Goal: Transaction & Acquisition: Purchase product/service

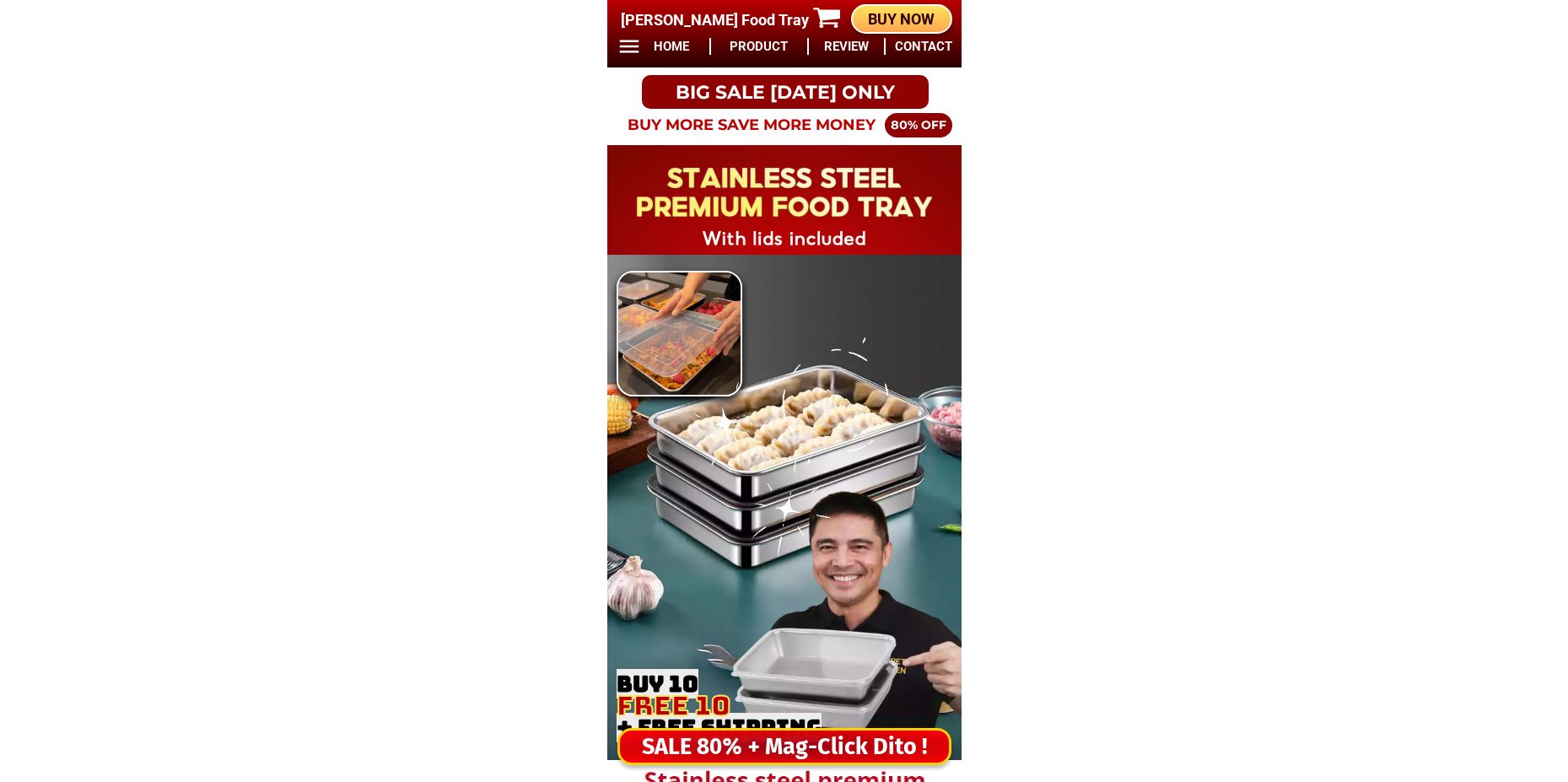
click at [765, 740] on div "SALE 80% + Mag-Click Dito !" at bounding box center [784, 747] width 329 height 35
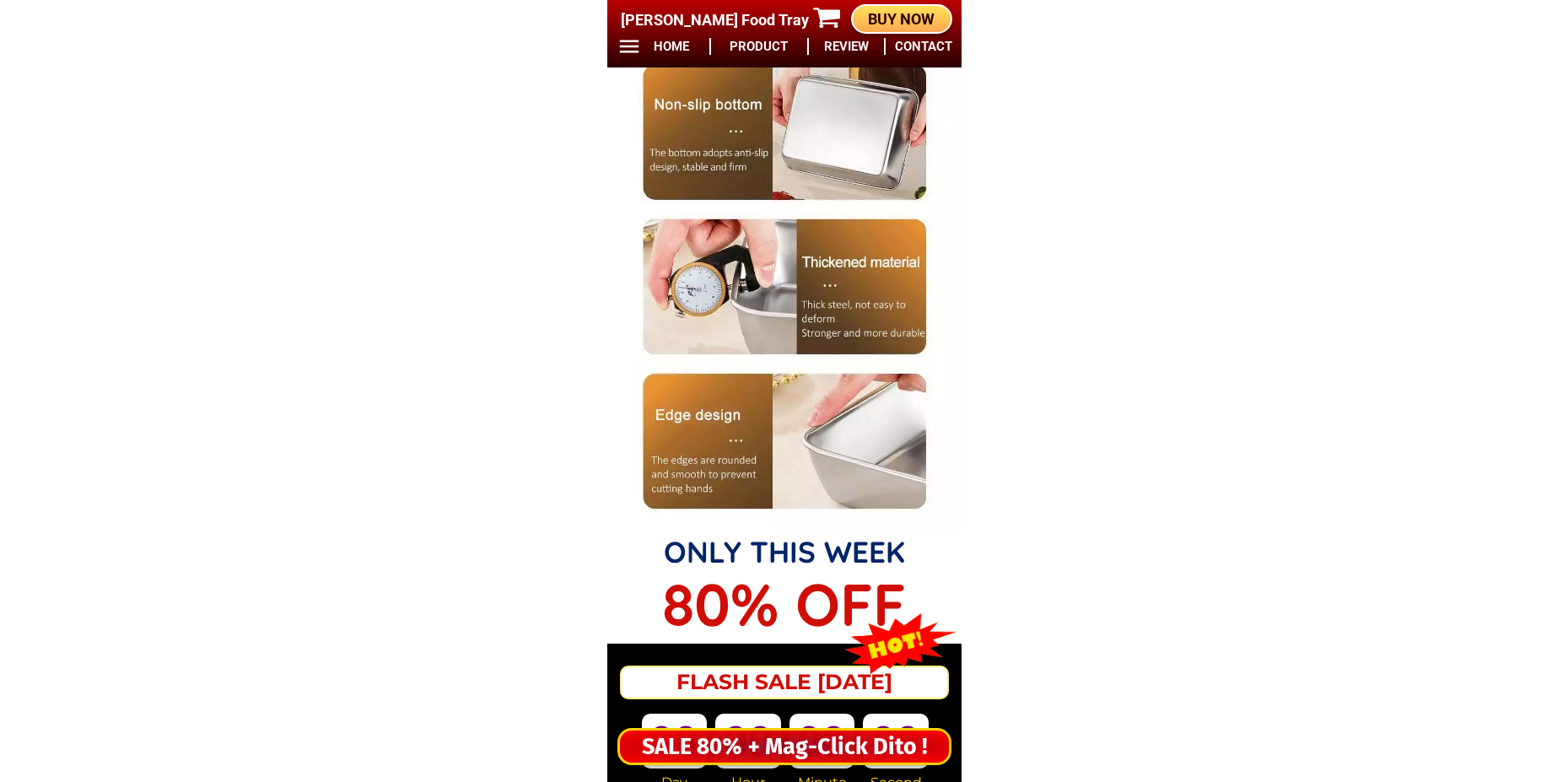
scroll to position [14068, 0]
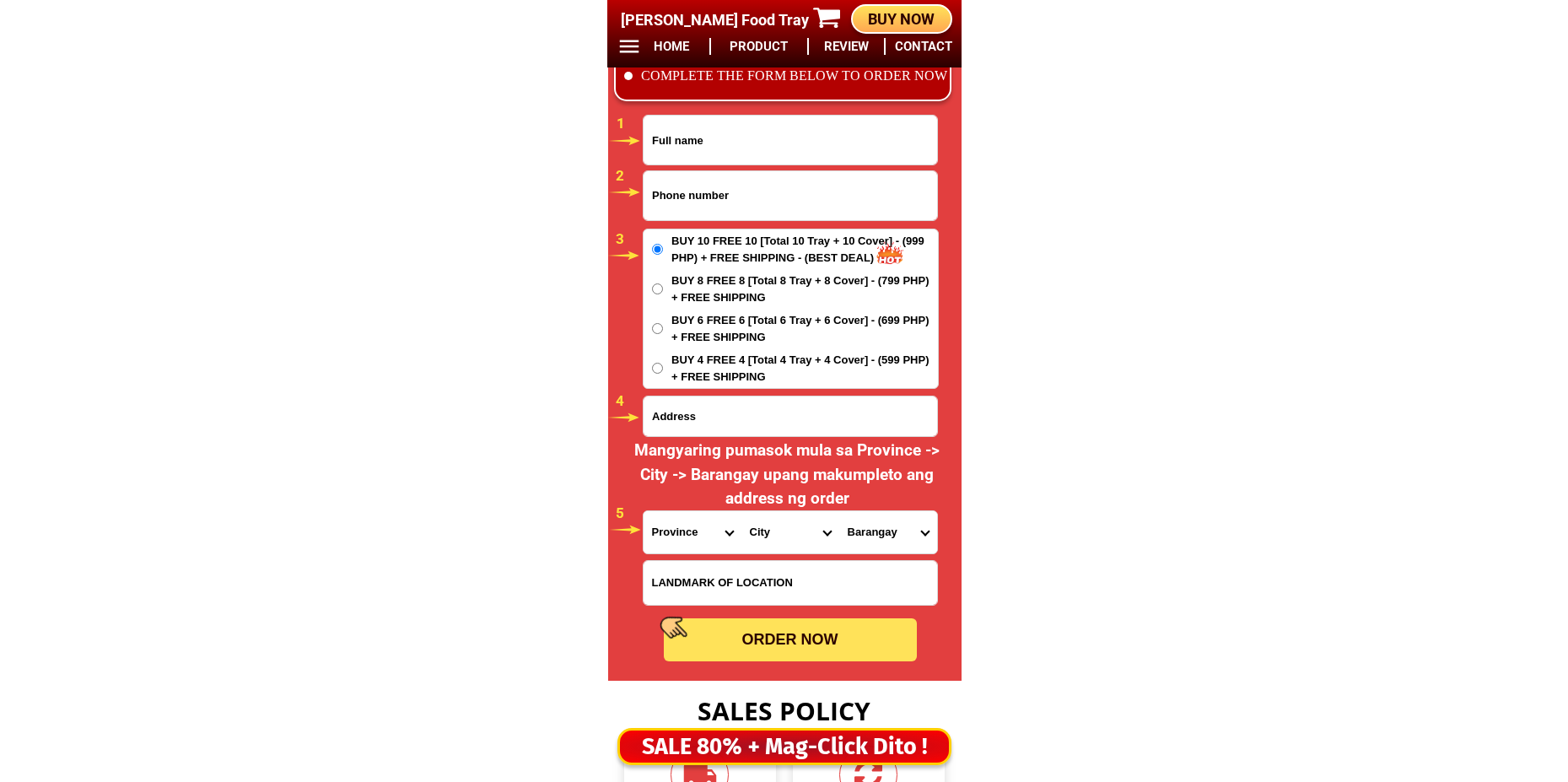
click at [720, 157] on input "Input full_name" at bounding box center [790, 139] width 293 height 49
paste input "[PERSON_NAME]"
type input "[PERSON_NAME]"
click at [714, 192] on input "Input phone_number" at bounding box center [790, 195] width 293 height 49
paste input "09956715806"
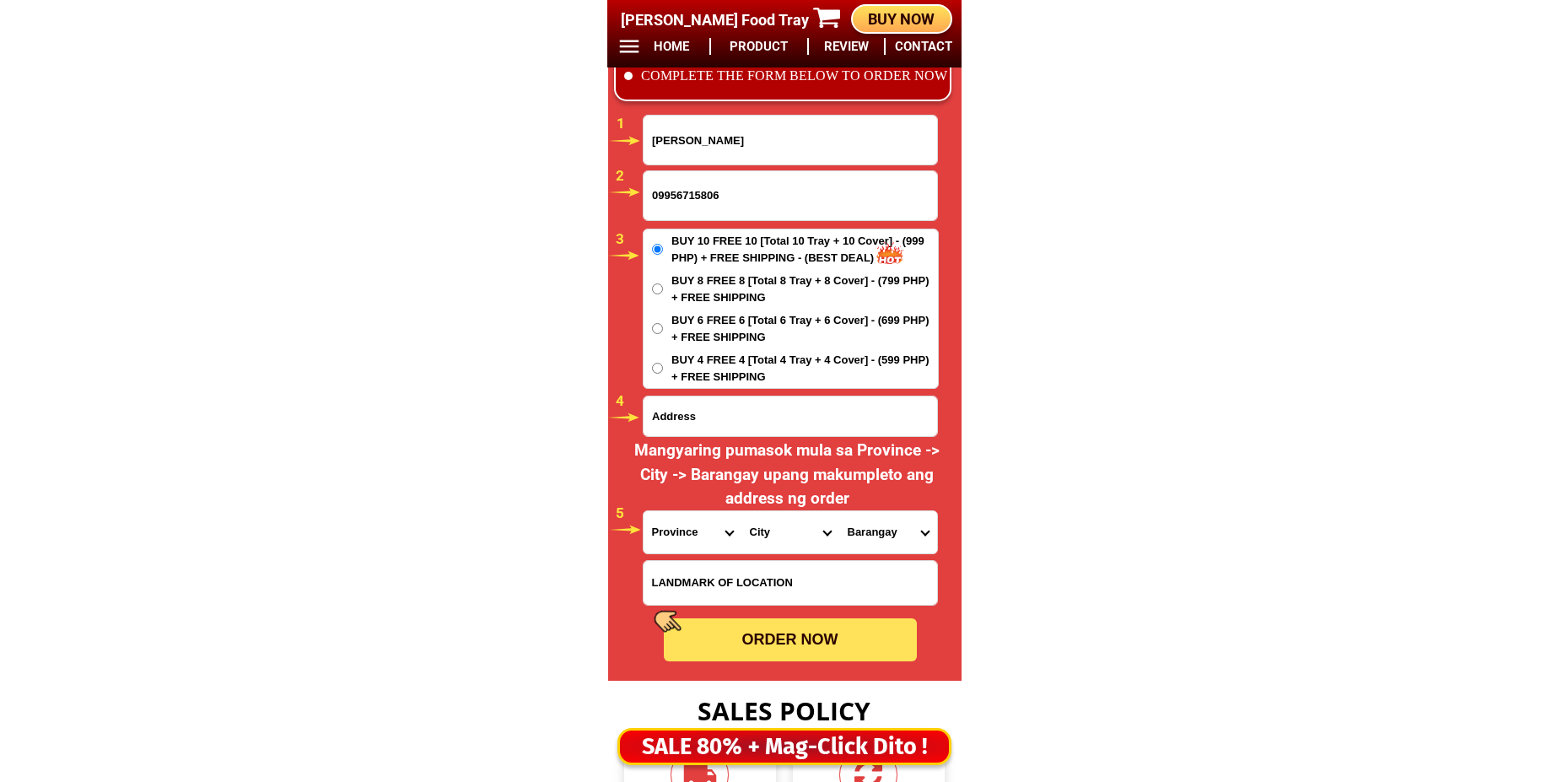
type input "09956715806"
click at [705, 428] on input "Input address" at bounding box center [790, 416] width 293 height 40
paste input "Polangyuta, [GEOGRAPHIC_DATA] malapit sa [GEOGRAPHIC_DATA]"
type input "Polangyuta, [GEOGRAPHIC_DATA] malapit sa [GEOGRAPHIC_DATA]"
drag, startPoint x: 672, startPoint y: 543, endPoint x: 672, endPoint y: 514, distance: 29.0
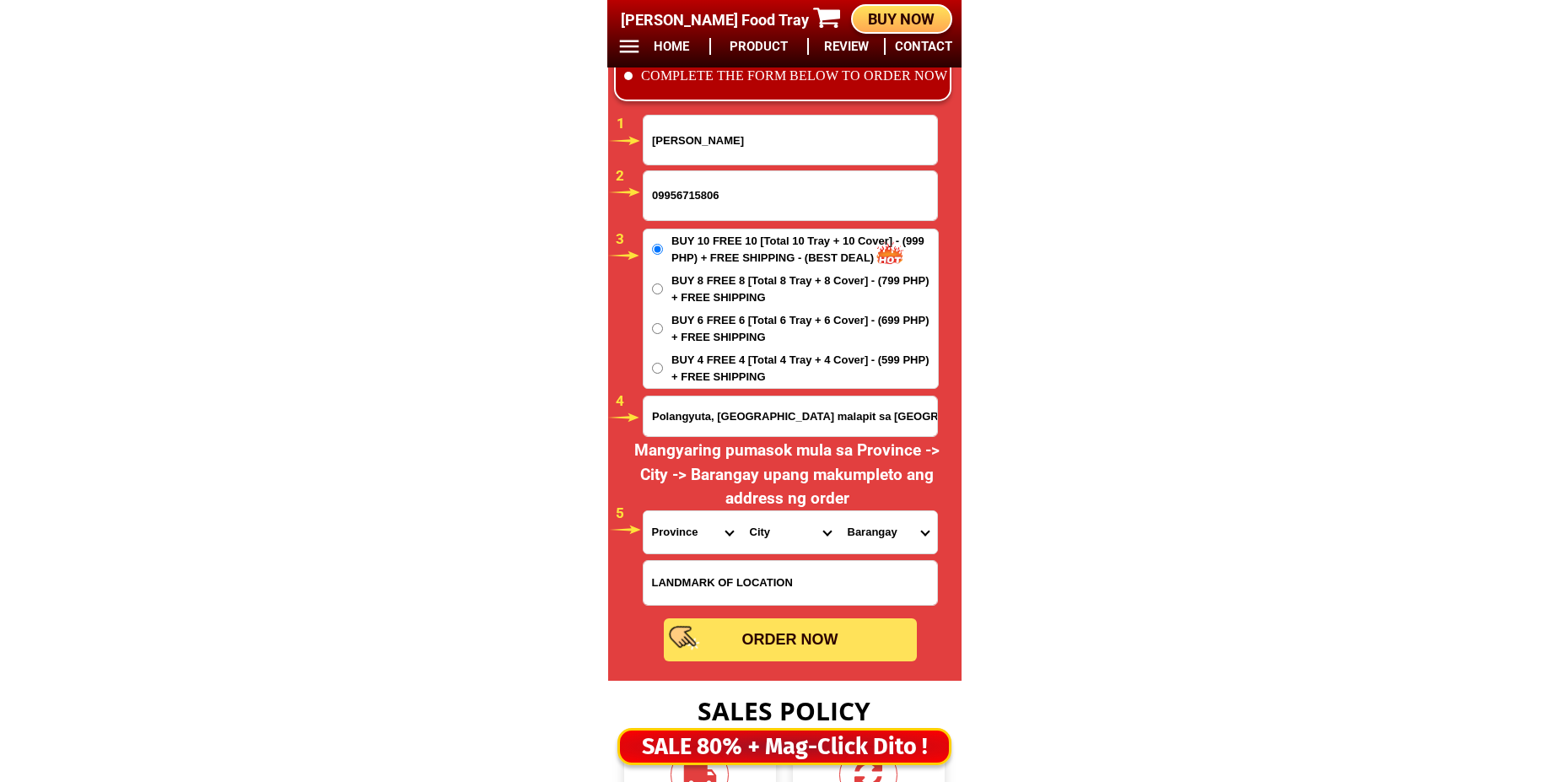
click at [672, 543] on select "Province [GEOGRAPHIC_DATA] [GEOGRAPHIC_DATA] [GEOGRAPHIC_DATA] [GEOGRAPHIC_DATA…" at bounding box center [692, 533] width 98 height 43
select select "63_680"
click at [644, 512] on select "Province [GEOGRAPHIC_DATA] [GEOGRAPHIC_DATA] [GEOGRAPHIC_DATA] [GEOGRAPHIC_DATA…" at bounding box center [692, 533] width 98 height 43
click at [785, 527] on select "City [PERSON_NAME] [PERSON_NAME] Siquijor [GEOGRAPHIC_DATA]-[GEOGRAPHIC_DATA][P…" at bounding box center [790, 533] width 98 height 43
select select "63_6804357"
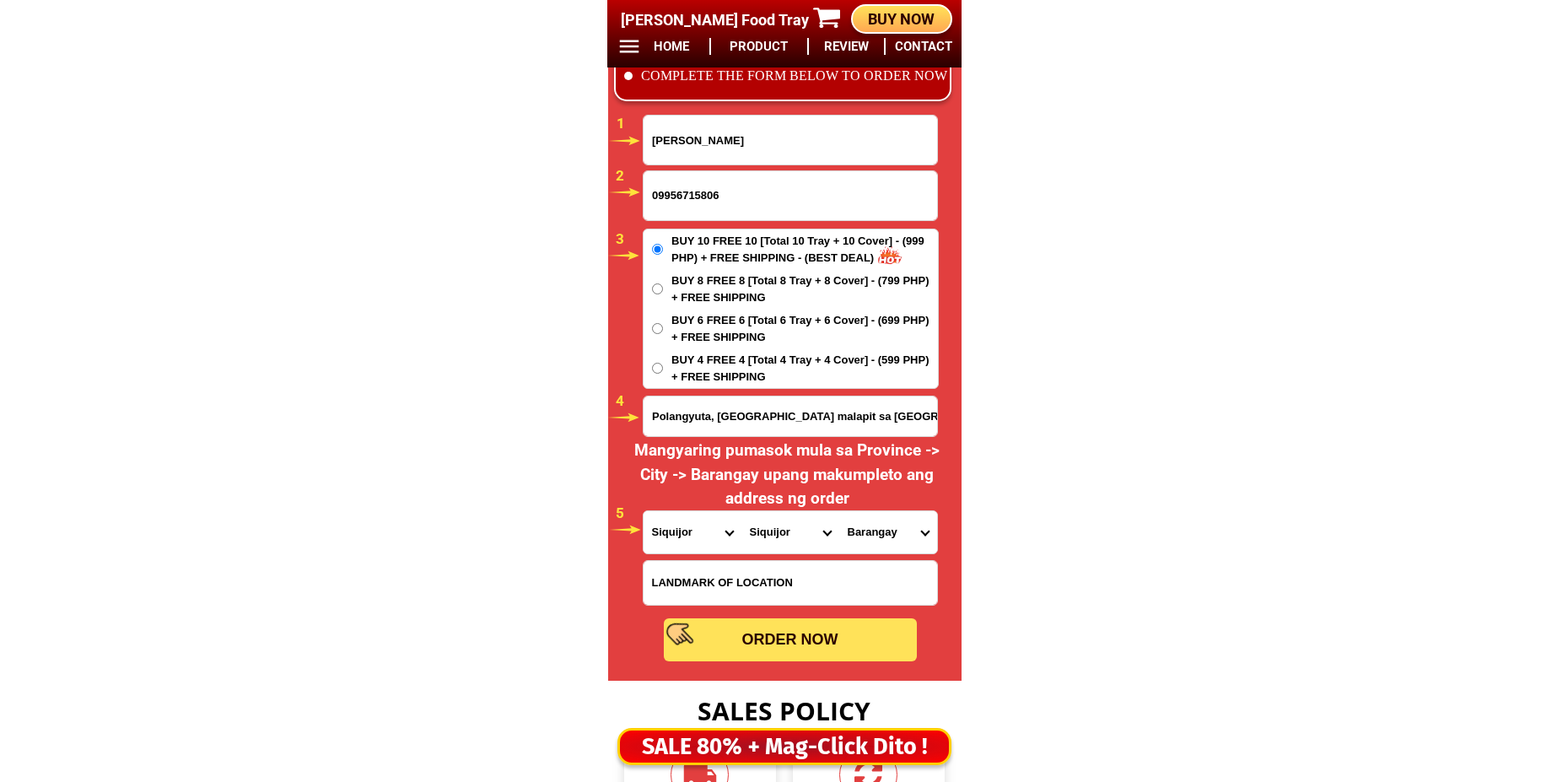
click at [741, 512] on select "City [PERSON_NAME] [PERSON_NAME] Siquijor [GEOGRAPHIC_DATA]-[GEOGRAPHIC_DATA][P…" at bounding box center [790, 533] width 98 height 43
click at [872, 526] on select "Barangay Banban Bolos Caipilan Caitican [GEOGRAPHIC_DATA] [GEOGRAPHIC_DATA] nor…" at bounding box center [888, 533] width 98 height 43
select select "63_680435734398"
click at [839, 512] on select "Barangay Banban Bolos Caipilan Caitican [GEOGRAPHIC_DATA] [GEOGRAPHIC_DATA] nor…" at bounding box center [888, 533] width 98 height 43
click at [789, 637] on div "ORDER NOW" at bounding box center [790, 640] width 253 height 23
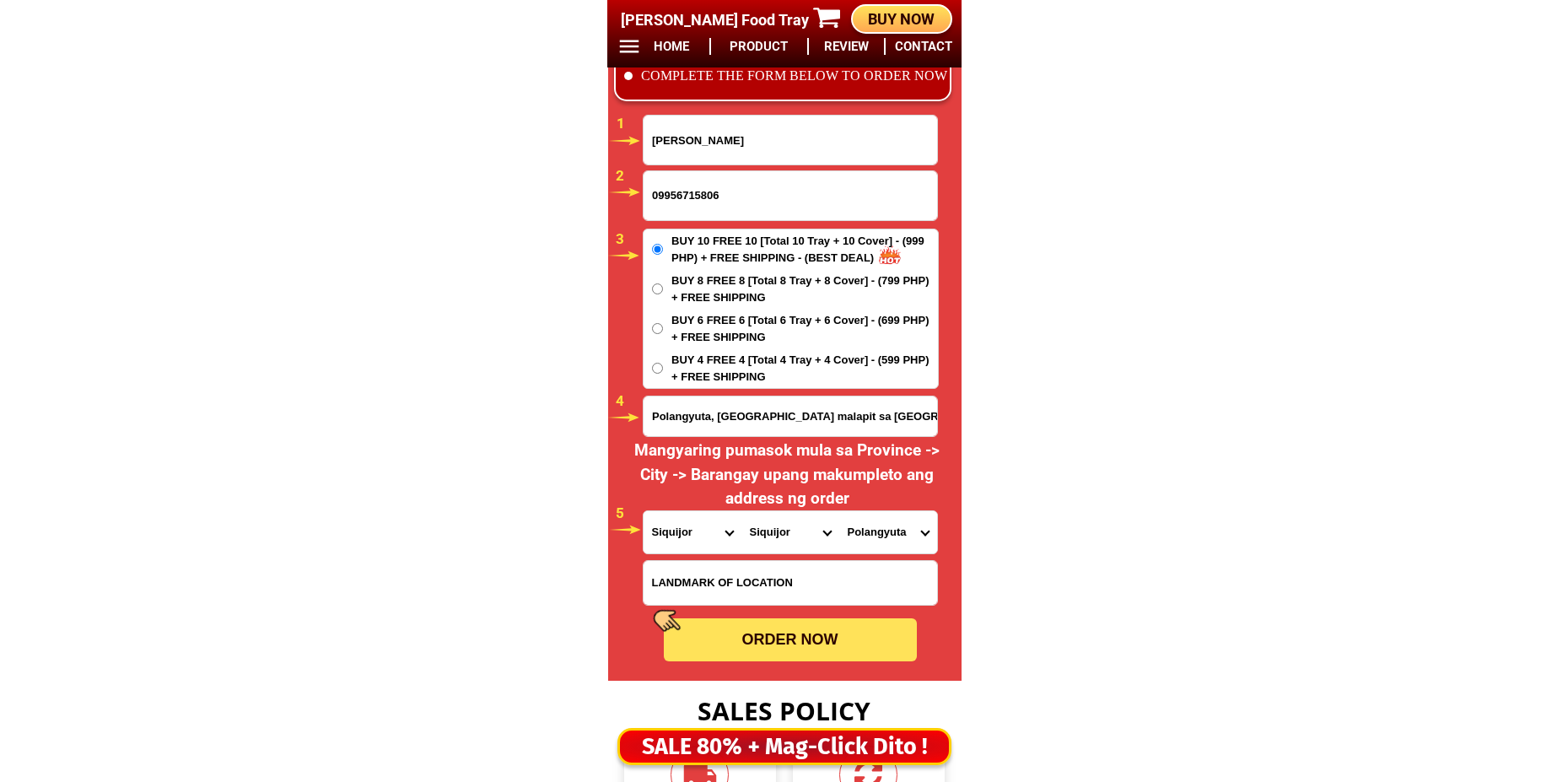
type input "[PERSON_NAME]"
radio input "true"
